Goal: Information Seeking & Learning: Learn about a topic

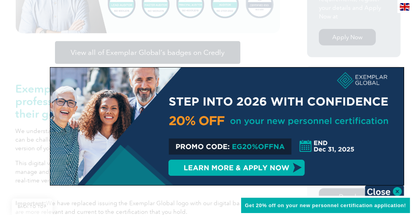
scroll to position [273, 0]
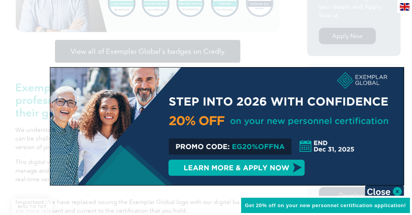
click at [397, 191] on img at bounding box center [383, 192] width 39 height 12
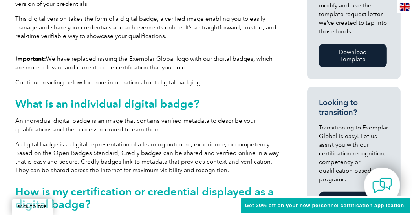
scroll to position [417, 0]
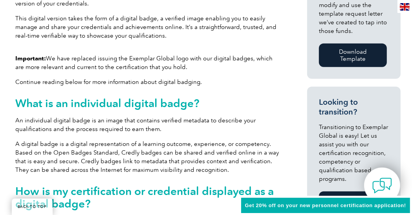
click at [314, 208] on span "Get 20% off on your new personnel certification application!" at bounding box center [325, 205] width 161 height 6
click at [377, 208] on span "Get 20% off on your new personnel certification application!" at bounding box center [325, 205] width 161 height 6
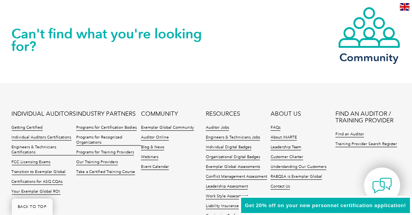
scroll to position [1655, 0]
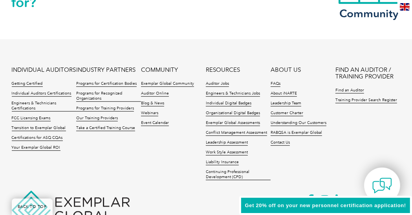
click at [326, 146] on li "Contact Us" at bounding box center [302, 145] width 65 height 10
click at [330, 90] on li "FAQs" at bounding box center [302, 86] width 65 height 10
click at [262, 208] on span "Get 20% off on your new personnel certification application!" at bounding box center [325, 205] width 161 height 6
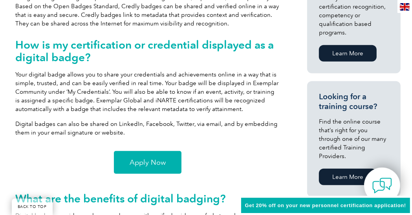
scroll to position [563, 0]
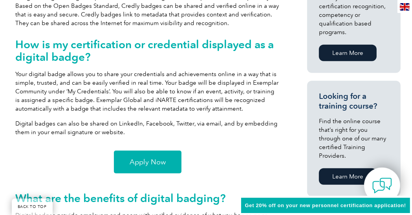
click at [56, 117] on div "Important: We have replaced issuing the Exemplar Global logo with our digital b…" at bounding box center [148, 24] width 264 height 235
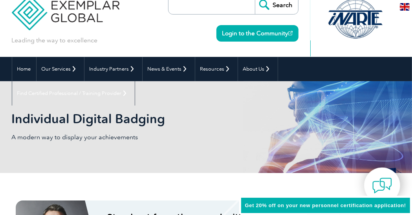
scroll to position [0, 0]
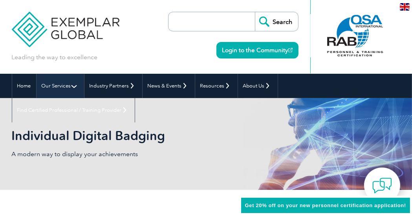
click at [66, 86] on link "Our Services" at bounding box center [59, 86] width 47 height 24
click at [73, 86] on link "Our Services" at bounding box center [59, 86] width 47 height 24
click at [72, 87] on link "Our Services" at bounding box center [59, 86] width 47 height 24
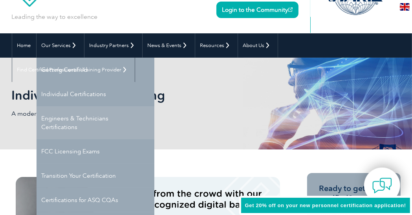
scroll to position [43, 0]
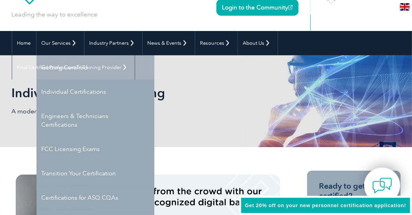
click at [87, 71] on link "Getting Certified" at bounding box center [95, 67] width 118 height 24
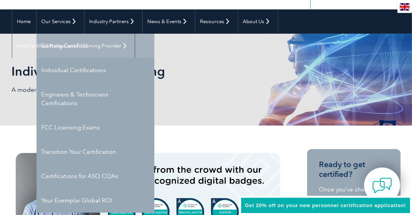
scroll to position [80, 0]
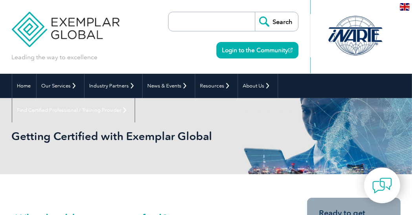
click at [244, 115] on div "Getting Certified with Exemplar Global" at bounding box center [206, 136] width 388 height 76
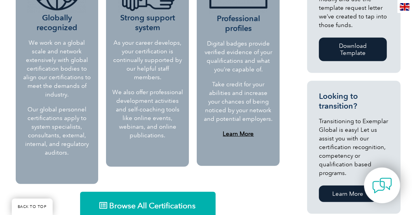
scroll to position [416, 0]
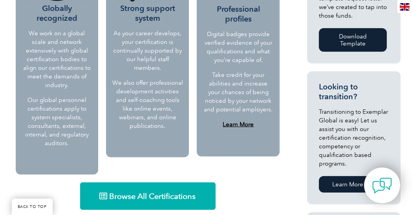
click at [182, 192] on span "Browse All Certifications" at bounding box center [152, 196] width 86 height 8
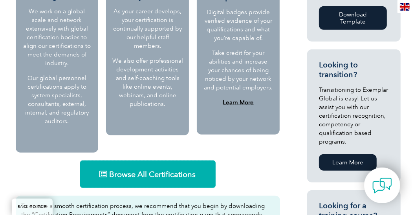
scroll to position [454, 0]
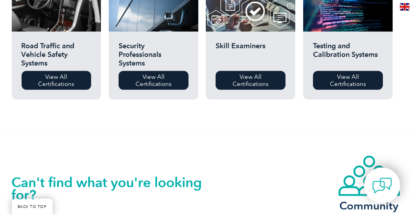
scroll to position [658, 0]
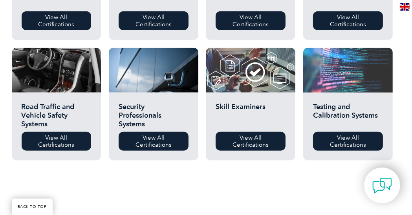
click at [326, 87] on div at bounding box center [347, 70] width 89 height 45
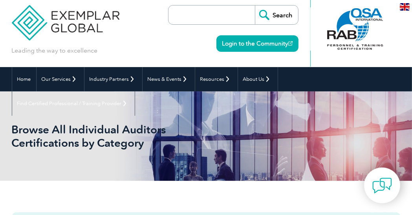
scroll to position [5, 0]
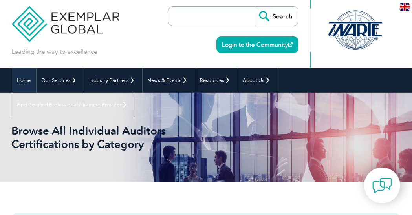
click at [22, 84] on link "Home" at bounding box center [24, 80] width 24 height 24
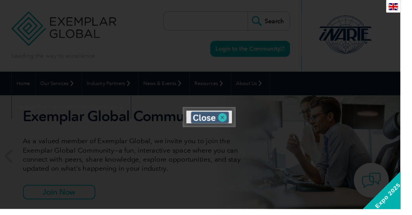
click at [228, 119] on img at bounding box center [215, 121] width 39 height 12
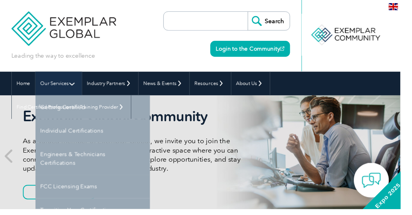
click at [58, 85] on link "Our Services" at bounding box center [59, 86] width 47 height 24
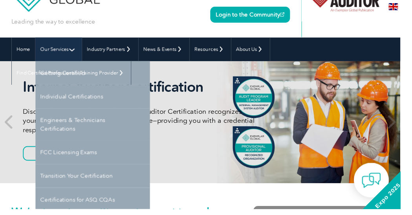
scroll to position [36, 0]
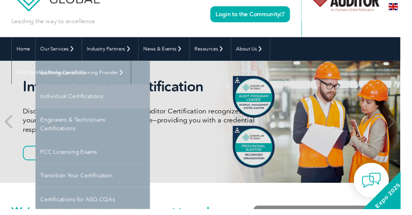
click at [108, 103] on link "Individual Certifications" at bounding box center [95, 99] width 118 height 24
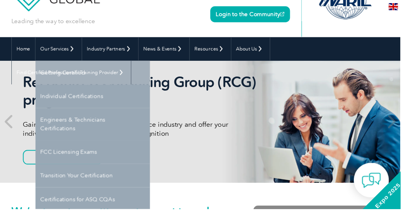
click at [84, 78] on link "Getting Certified" at bounding box center [95, 74] width 118 height 24
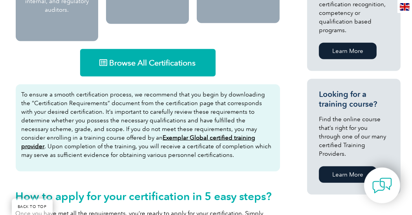
scroll to position [549, 0]
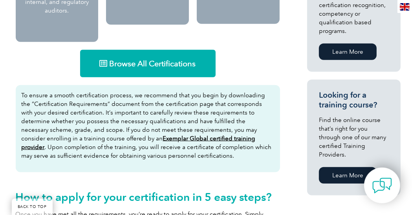
click at [179, 60] on span "Browse All Certifications" at bounding box center [152, 64] width 86 height 8
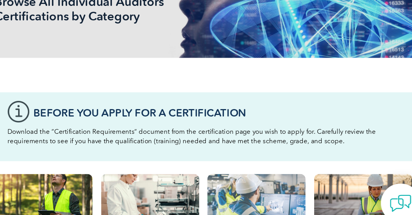
scroll to position [133, 0]
